Goal: Task Accomplishment & Management: Use online tool/utility

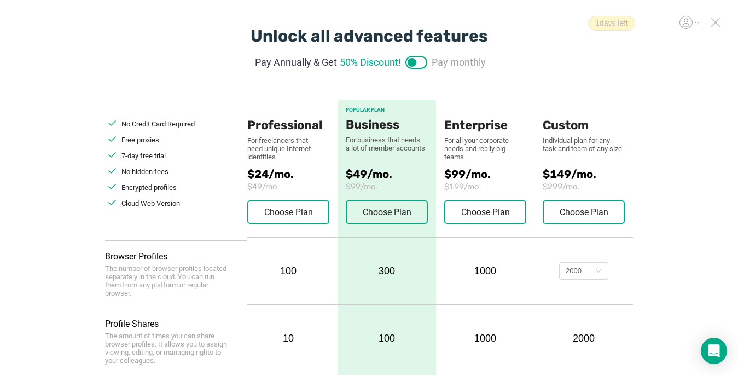
click at [542, 30] on div at bounding box center [716, 24] width 10 height 13
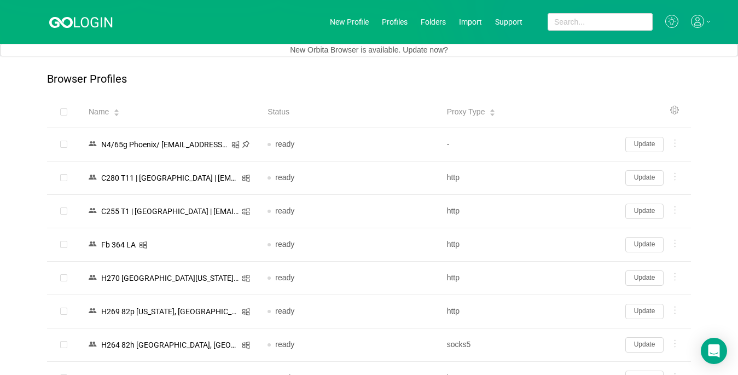
click at [542, 21] on icon at bounding box center [697, 21] width 13 height 13
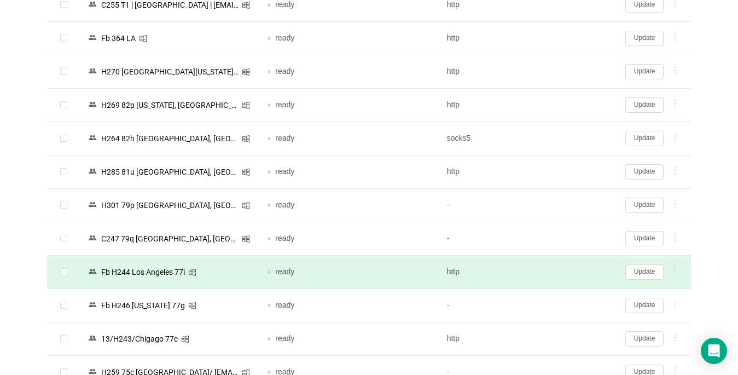
scroll to position [219, 0]
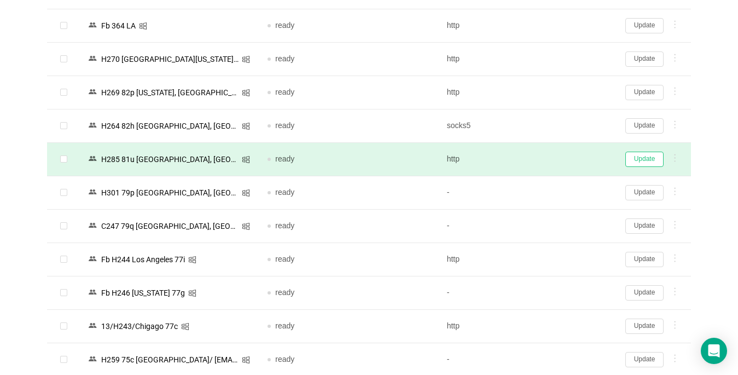
click at [542, 158] on button "Update" at bounding box center [645, 159] width 38 height 15
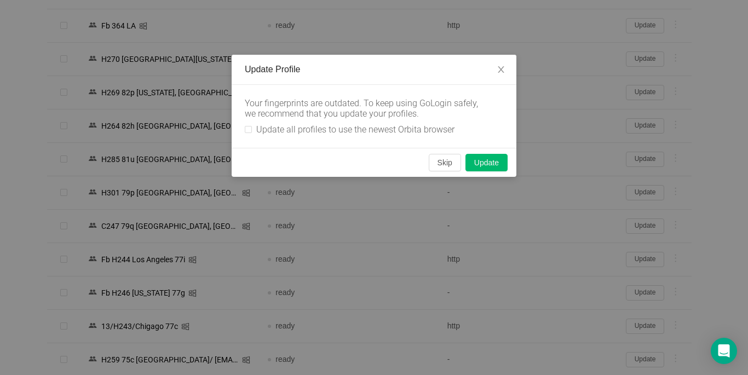
click at [242, 127] on div "Your fingerprints are outdated. To keep using GoLogin safely, we recommend that…" at bounding box center [374, 116] width 285 height 63
click at [249, 128] on input "Update all profiles to use the newest Orbita browser" at bounding box center [248, 129] width 7 height 7
checkbox input "true"
click at [444, 164] on button "Skip" at bounding box center [445, 163] width 32 height 18
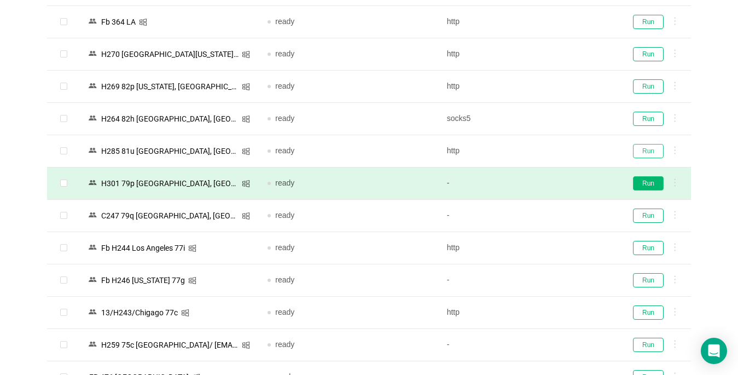
click at [542, 151] on button "Run" at bounding box center [648, 151] width 31 height 14
click at [542, 183] on button "Run" at bounding box center [648, 183] width 31 height 14
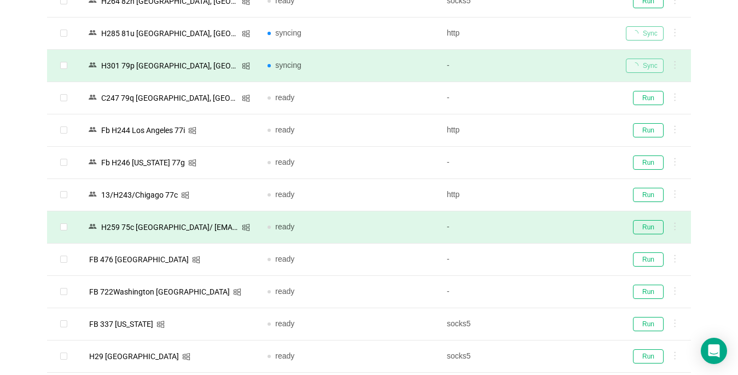
scroll to position [383, 0]
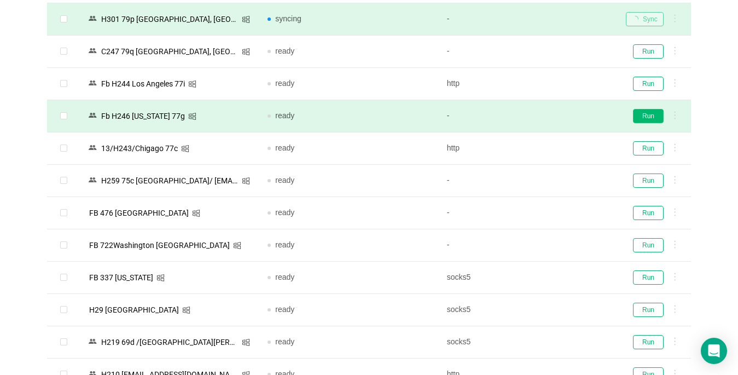
click at [542, 118] on button "Run" at bounding box center [648, 116] width 31 height 14
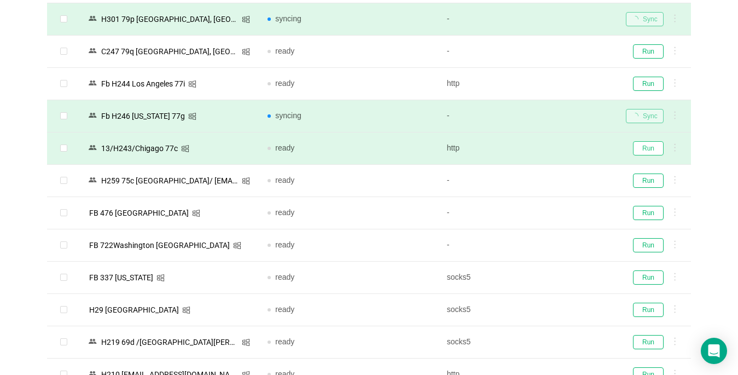
drag, startPoint x: 657, startPoint y: 146, endPoint x: 651, endPoint y: 147, distance: 5.7
click at [542, 146] on button "Run" at bounding box center [648, 148] width 31 height 14
click at [542, 147] on div "Run" at bounding box center [654, 148] width 56 height 14
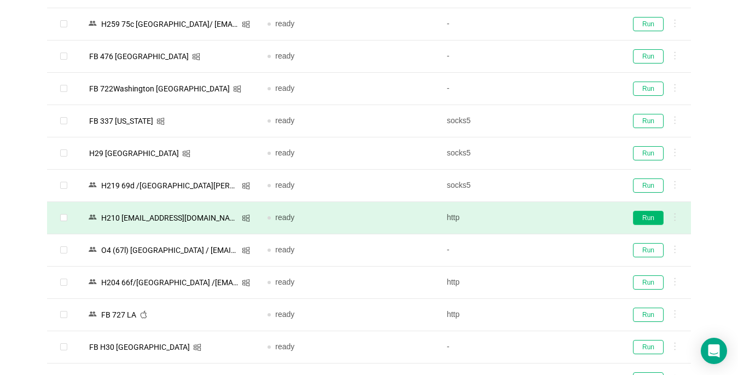
scroll to position [547, 0]
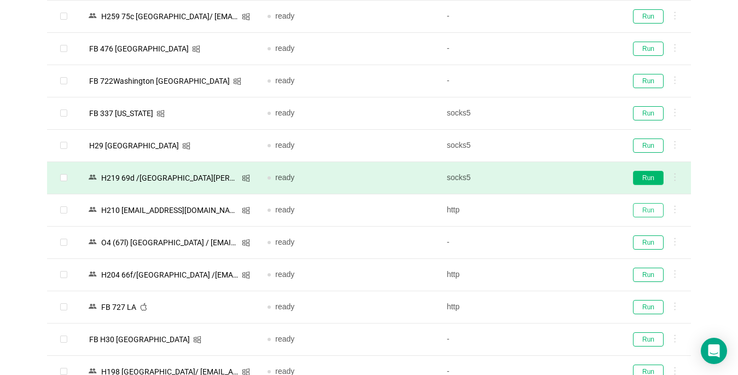
click at [542, 205] on button "Run" at bounding box center [648, 210] width 31 height 14
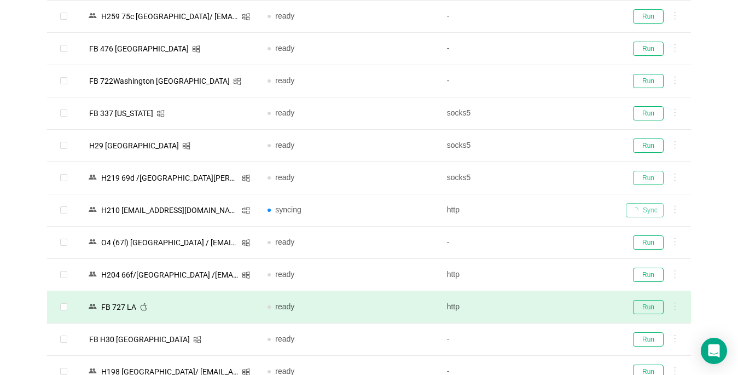
click at [542, 174] on button "Run" at bounding box center [648, 178] width 31 height 14
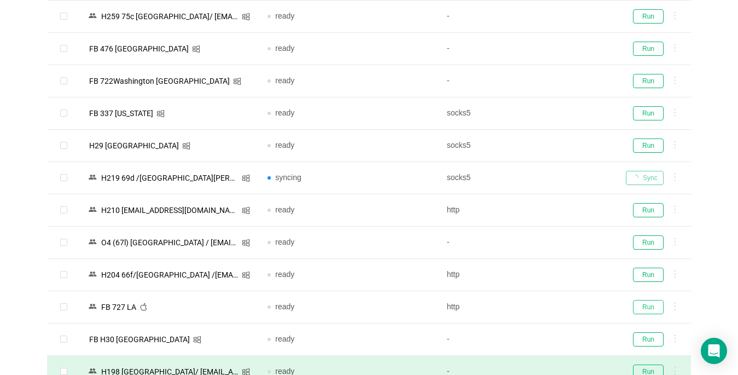
click at [542, 305] on button "Run" at bounding box center [648, 307] width 31 height 14
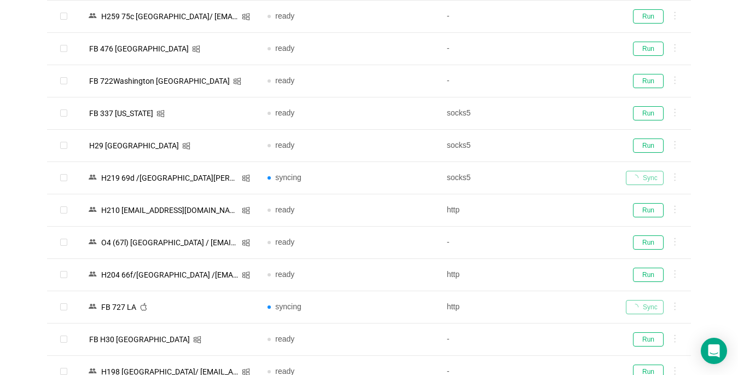
scroll to position [712, 0]
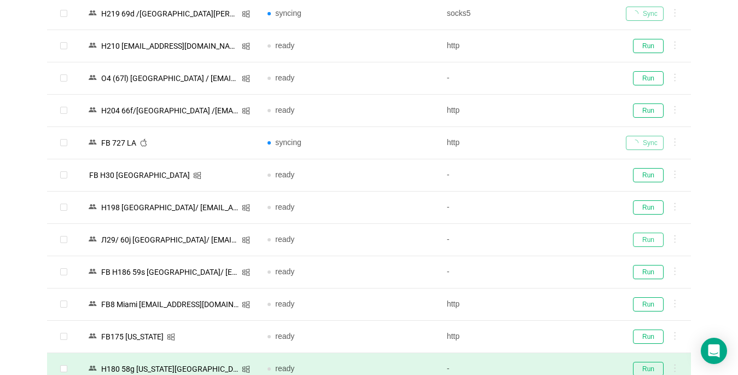
drag, startPoint x: 643, startPoint y: 239, endPoint x: 282, endPoint y: 368, distance: 383.9
click at [542, 238] on button "Run" at bounding box center [648, 240] width 31 height 14
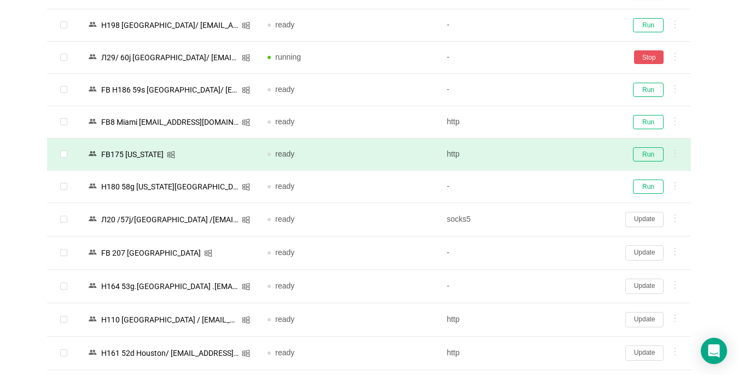
scroll to position [931, 0]
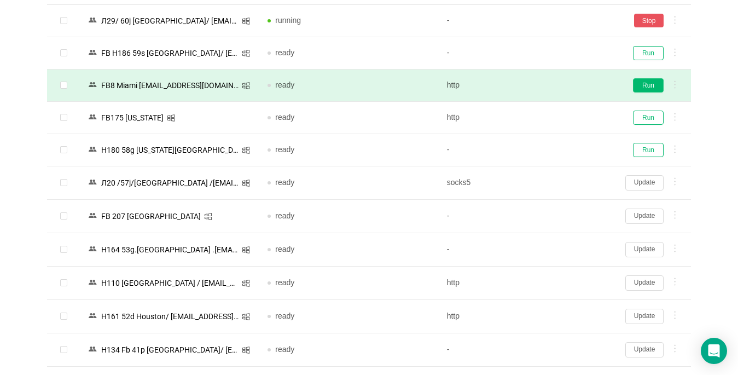
click at [542, 89] on button "Run" at bounding box center [648, 85] width 31 height 14
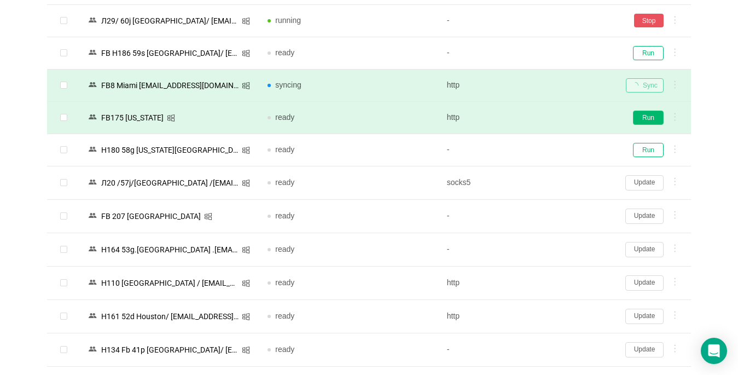
click at [542, 116] on button "Run" at bounding box center [648, 118] width 31 height 14
click at [542, 251] on button "Update" at bounding box center [645, 249] width 38 height 15
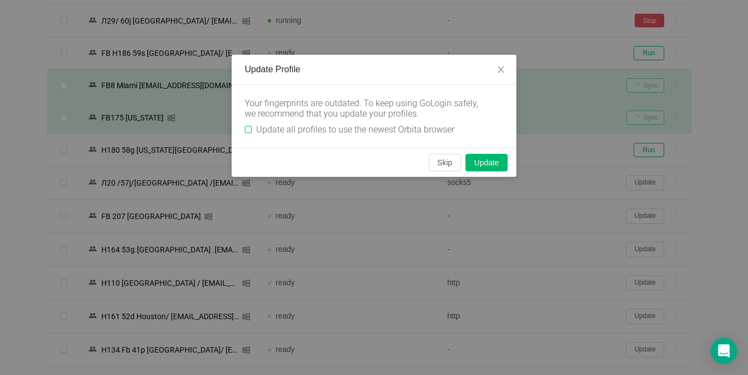
click at [246, 130] on input "Update all profiles to use the newest Orbita browser" at bounding box center [248, 129] width 7 height 7
checkbox input "true"
click at [440, 163] on button "Skip" at bounding box center [445, 163] width 32 height 18
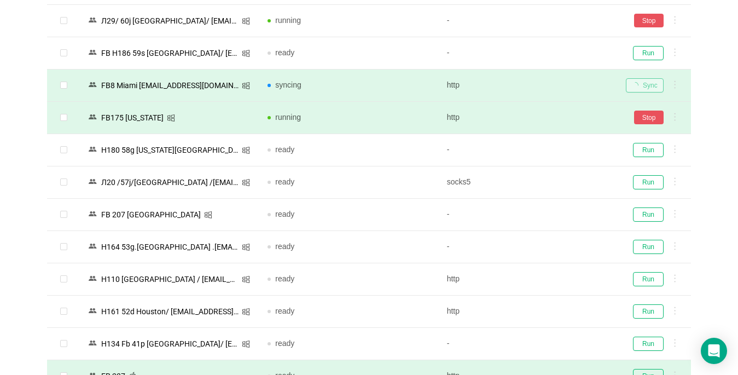
scroll to position [1095, 0]
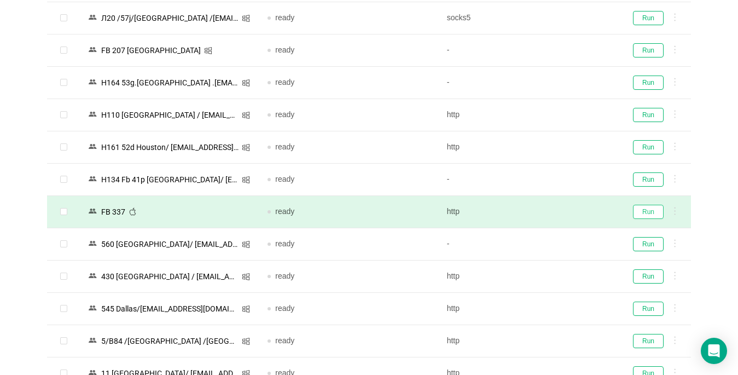
click at [542, 209] on button "Run" at bounding box center [648, 212] width 31 height 14
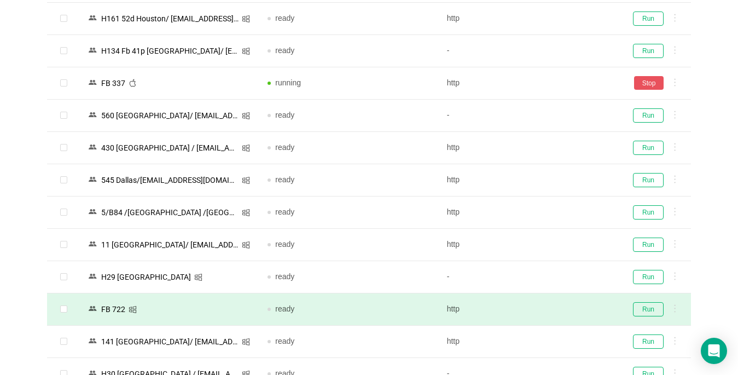
scroll to position [1259, 0]
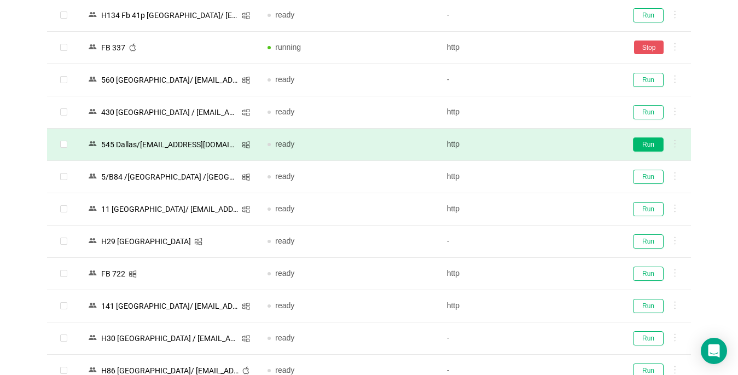
click at [542, 145] on button "Run" at bounding box center [648, 144] width 31 height 14
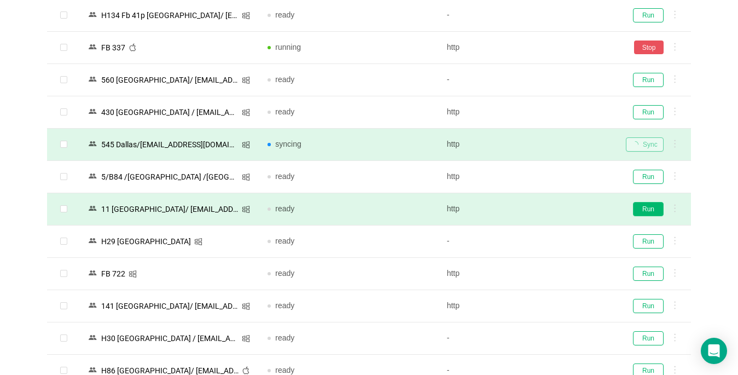
click at [542, 210] on button "Run" at bounding box center [648, 209] width 31 height 14
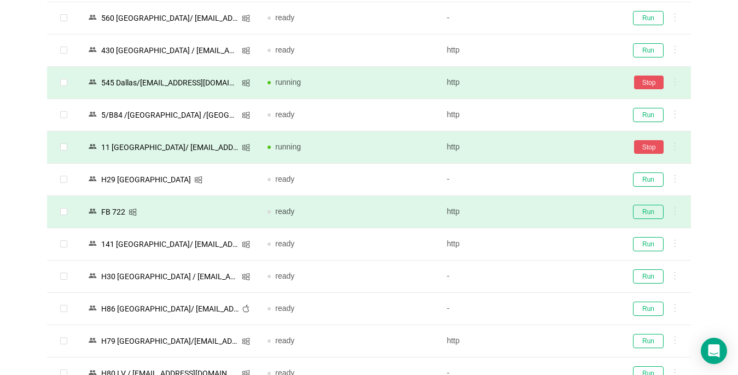
scroll to position [1368, 0]
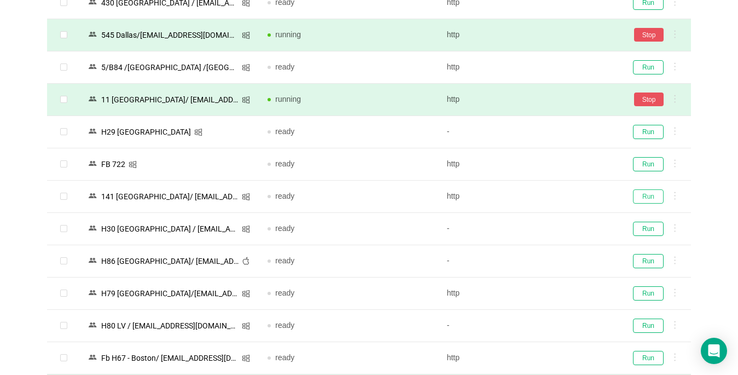
click at [542, 194] on button "Run" at bounding box center [648, 196] width 31 height 14
click at [542, 164] on button "Run" at bounding box center [648, 164] width 31 height 14
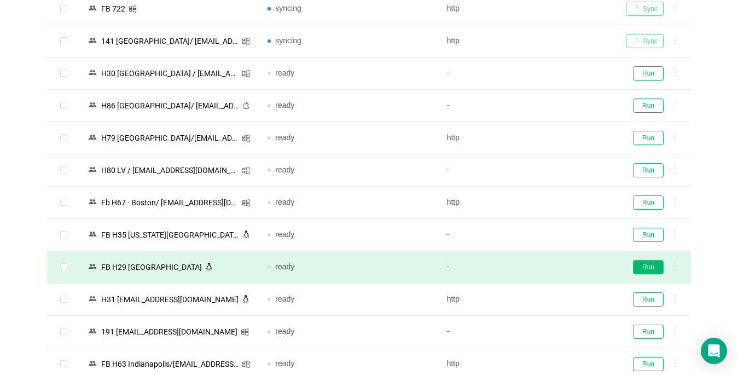
scroll to position [1533, 0]
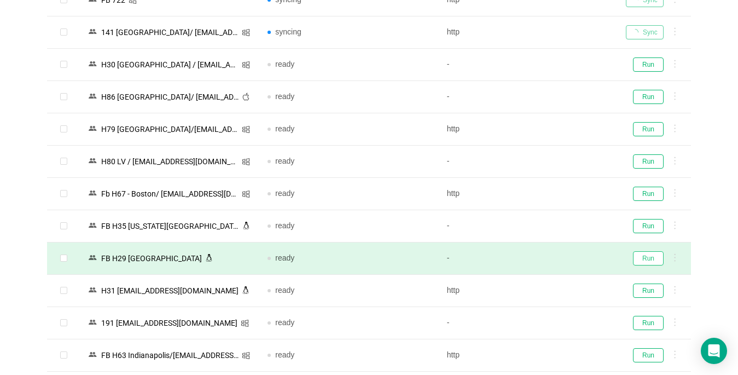
click at [542, 258] on button "Run" at bounding box center [648, 258] width 31 height 14
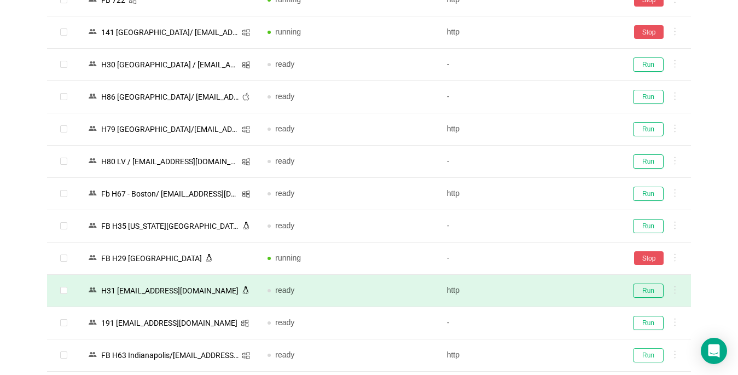
click at [542, 355] on button "Run" at bounding box center [648, 355] width 31 height 14
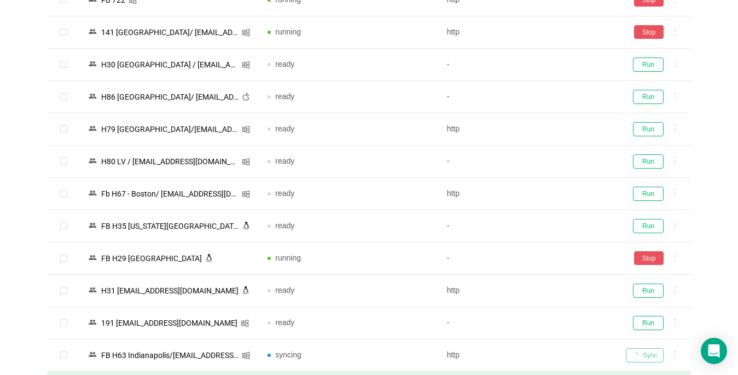
scroll to position [1697, 0]
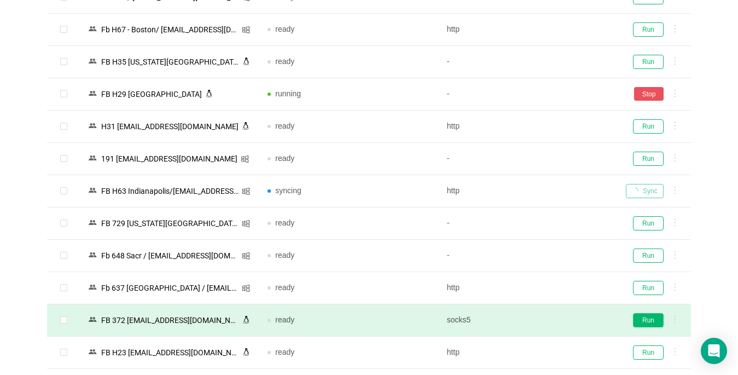
click at [542, 321] on button "Run" at bounding box center [648, 320] width 31 height 14
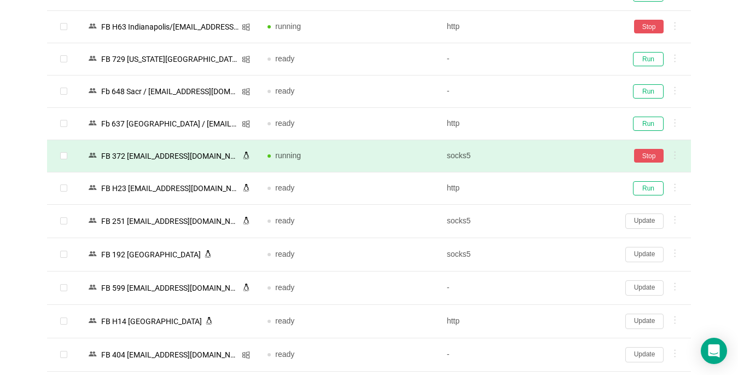
drag, startPoint x: 637, startPoint y: 216, endPoint x: 414, endPoint y: 256, distance: 225.9
click at [542, 215] on button "Update" at bounding box center [645, 220] width 38 height 15
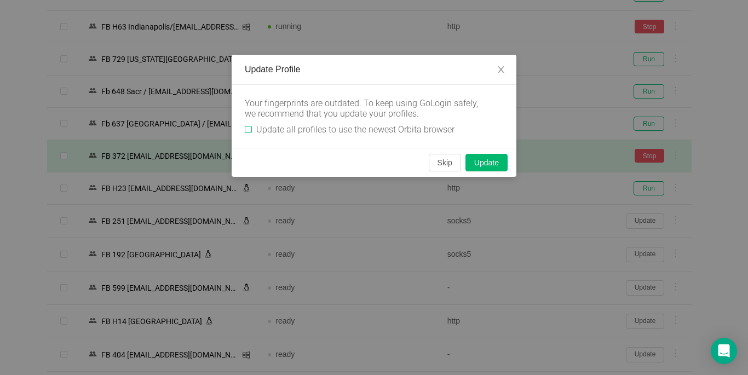
click at [249, 128] on input "Update all profiles to use the newest Orbita browser" at bounding box center [248, 129] width 7 height 7
checkbox input "true"
click at [453, 163] on button "Skip" at bounding box center [445, 163] width 32 height 18
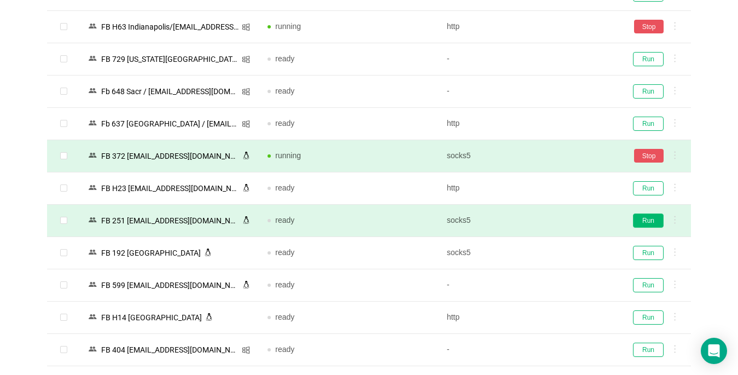
click at [542, 220] on button "Run" at bounding box center [648, 220] width 31 height 14
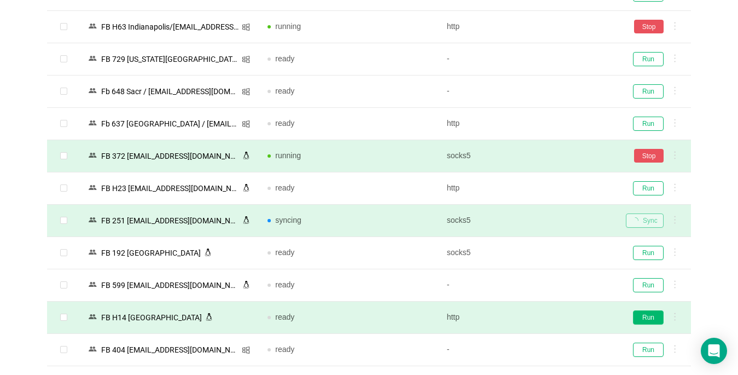
click at [542, 316] on button "Run" at bounding box center [648, 317] width 31 height 14
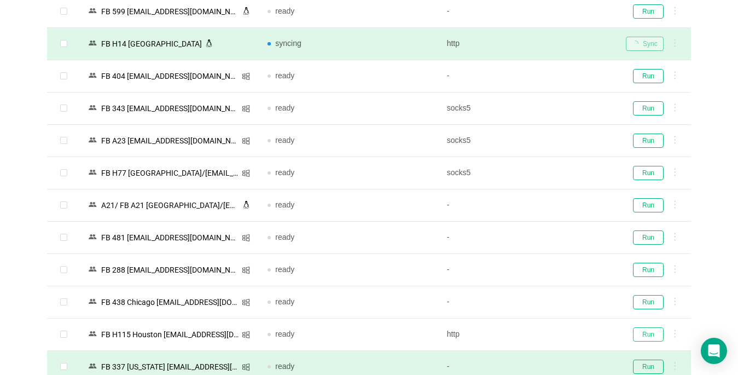
click at [542, 334] on button "Run" at bounding box center [648, 334] width 31 height 14
